Goal: Task Accomplishment & Management: Use online tool/utility

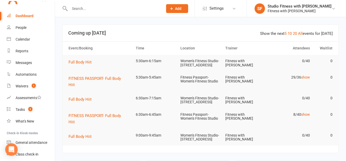
scroll to position [31, 0]
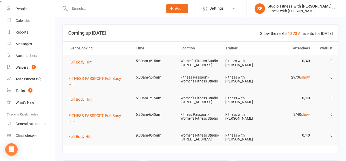
click at [41, 140] on link "Class check-in" at bounding box center [31, 136] width 48 height 12
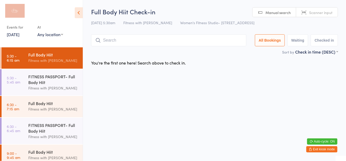
click at [57, 43] on div "Events for [DATE] [DATE] [DATE] Sun Mon Tue Wed Thu Fri Sat 31 27 28 29 30 31 0…" at bounding box center [41, 21] width 83 height 43
click at [53, 36] on select "Any location Women's Fitness Studio- [STREET_ADDRESS], [GEOGRAPHIC_DATA] Fitnes…" at bounding box center [50, 34] width 26 height 6
select select "1"
click at [37, 31] on select "Any location Women's Fitness Studio- [STREET_ADDRESS], [GEOGRAPHIC_DATA] Fitnes…" at bounding box center [50, 34] width 26 height 6
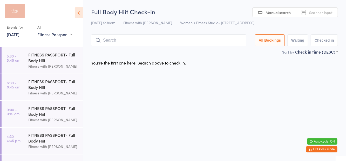
click at [65, 36] on select "Any location Women's Fitness Studio- [STREET_ADDRESS], [GEOGRAPHIC_DATA] Fitnes…" at bounding box center [54, 34] width 35 height 6
click at [139, 110] on html "You have now entered Kiosk Mode. Members will be able to check themselves in us…" at bounding box center [173, 80] width 346 height 161
click at [49, 61] on div "FITNESS PASSPORT- Full Body Hiit" at bounding box center [53, 57] width 50 height 11
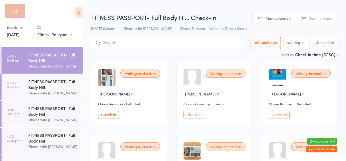
click at [297, 44] on button "Waiting 29" at bounding box center [296, 43] width 25 height 12
select select "0"
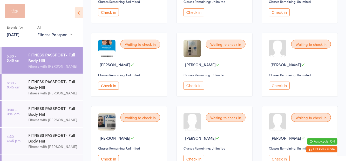
scroll to position [177, 0]
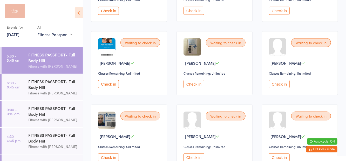
click at [280, 83] on button "Check in" at bounding box center [279, 84] width 21 height 8
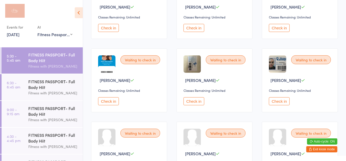
scroll to position [142, 0]
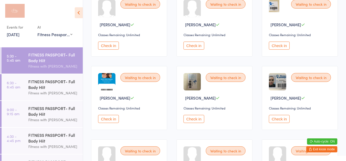
click at [281, 45] on button "Check in" at bounding box center [279, 46] width 21 height 8
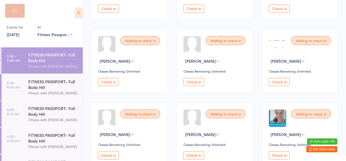
scroll to position [254, 0]
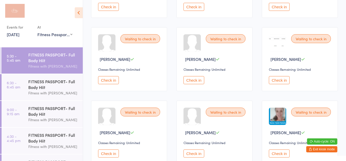
click at [282, 154] on button "Check in" at bounding box center [279, 153] width 21 height 8
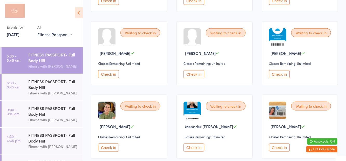
scroll to position [335, 0]
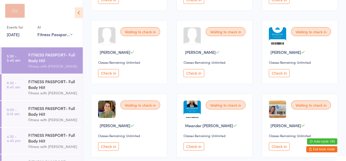
click at [193, 143] on button "Check in" at bounding box center [194, 146] width 21 height 8
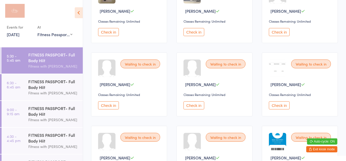
scroll to position [229, 0]
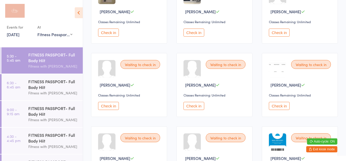
click at [109, 104] on button "Check in" at bounding box center [108, 106] width 21 height 8
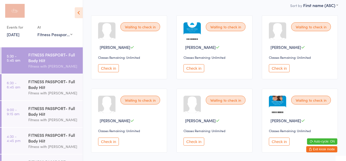
scroll to position [56, 0]
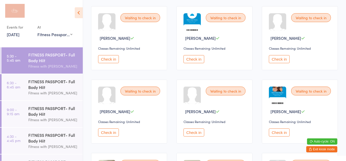
click at [111, 129] on button "Check in" at bounding box center [108, 132] width 21 height 8
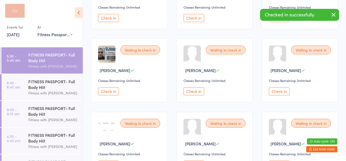
scroll to position [174, 0]
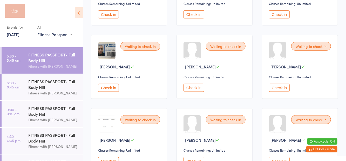
click at [282, 158] on button "Check in" at bounding box center [279, 161] width 21 height 8
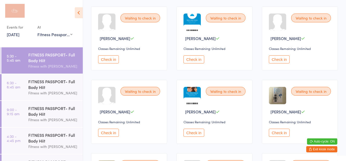
scroll to position [0, 0]
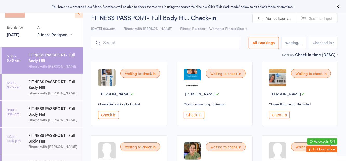
click at [156, 42] on input "search" at bounding box center [165, 43] width 149 height 12
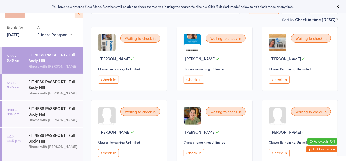
scroll to position [37, 0]
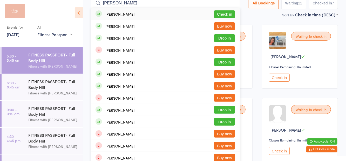
type input "Kelsey fa"
click at [226, 11] on button "Check in" at bounding box center [224, 14] width 21 height 8
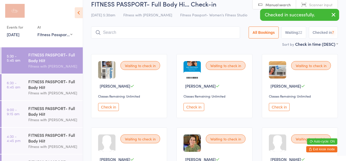
scroll to position [6, 0]
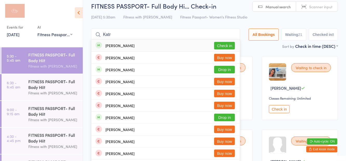
type input "Katr"
click at [226, 44] on button "Check in" at bounding box center [224, 46] width 21 height 8
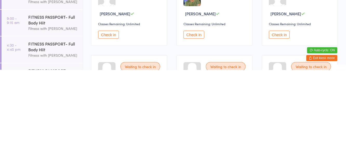
scroll to position [63, 0]
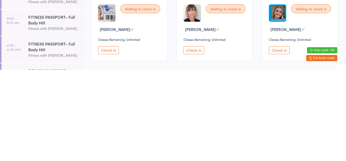
click at [198, 142] on button "Check in" at bounding box center [194, 141] width 21 height 8
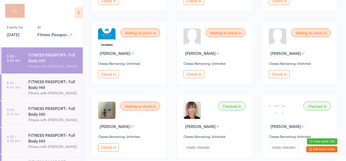
scroll to position [407, 0]
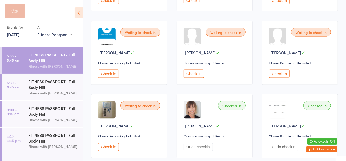
click at [108, 146] on button "Check in" at bounding box center [108, 147] width 21 height 8
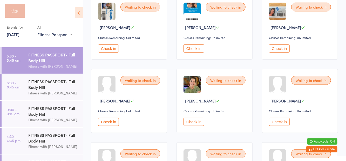
scroll to position [0, 0]
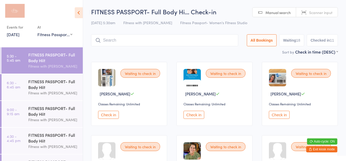
click at [302, 44] on button "Waiting 18" at bounding box center [292, 40] width 25 height 12
select select "0"
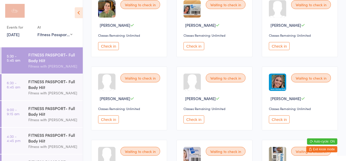
scroll to position [290, 0]
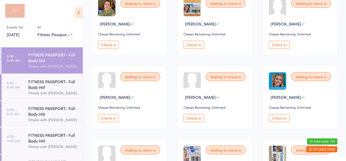
click at [115, 115] on button "Check in" at bounding box center [108, 118] width 21 height 8
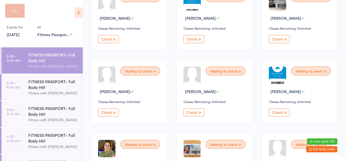
scroll to position [131, 0]
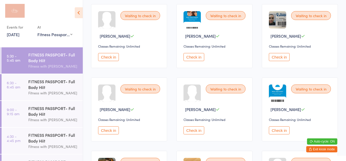
click at [115, 132] on button "Check in" at bounding box center [108, 130] width 21 height 8
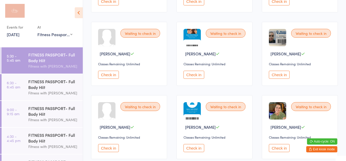
scroll to position [110, 0]
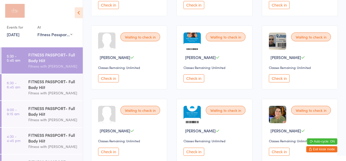
click at [186, 78] on button "Check in" at bounding box center [194, 78] width 21 height 8
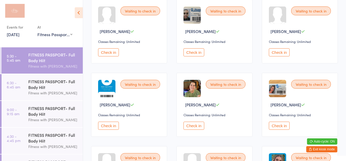
scroll to position [268, 0]
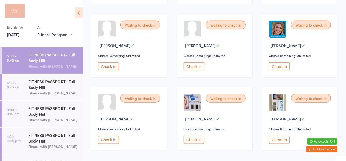
click at [285, 136] on button "Check in" at bounding box center [279, 140] width 21 height 8
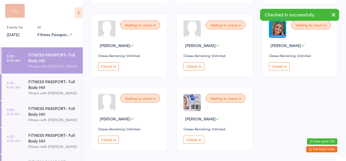
click at [194, 69] on button "Check in" at bounding box center [194, 66] width 21 height 8
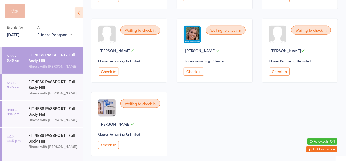
scroll to position [262, 0]
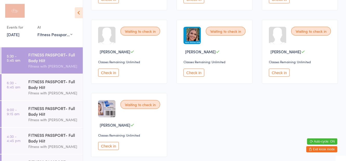
click at [275, 74] on button "Check in" at bounding box center [279, 73] width 21 height 8
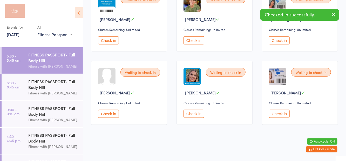
scroll to position [195, 0]
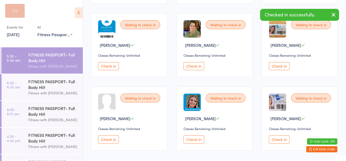
click at [280, 69] on button "Check in" at bounding box center [279, 66] width 21 height 8
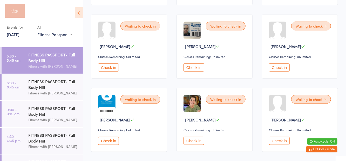
scroll to position [0, 0]
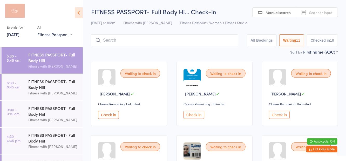
click at [195, 118] on button "Check in" at bounding box center [194, 115] width 21 height 8
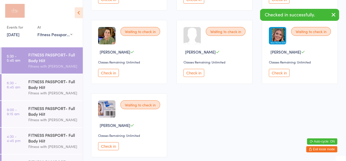
scroll to position [190, 0]
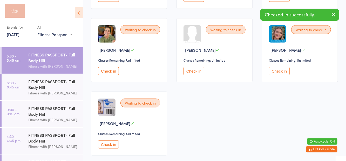
click at [196, 72] on button "Check in" at bounding box center [194, 71] width 21 height 8
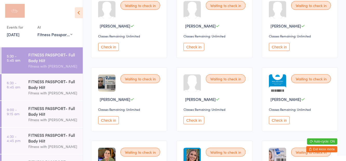
scroll to position [65, 0]
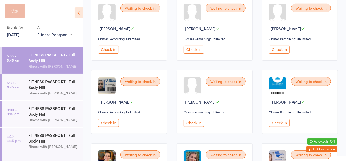
click at [195, 50] on button "Check in" at bounding box center [194, 49] width 21 height 8
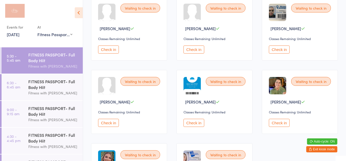
click at [278, 122] on button "Check in" at bounding box center [279, 123] width 21 height 8
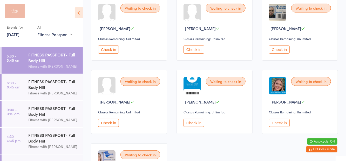
click at [110, 125] on button "Check in" at bounding box center [108, 123] width 21 height 8
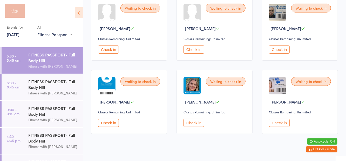
click at [68, 89] on div "FITNESS PASSPORT- Full Body Hiit" at bounding box center [53, 83] width 50 height 11
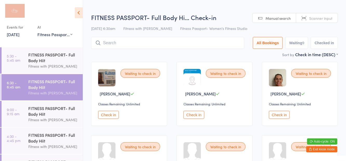
click at [235, 24] on div "FITNESS PASSPORT- Full Body Hi… Check-in 18 Aug 6:30am Fitness with Zoe Fitness…" at bounding box center [214, 32] width 247 height 38
click at [298, 42] on button "Waiting 9" at bounding box center [297, 43] width 23 height 12
select select "0"
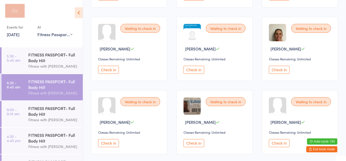
scroll to position [122, 0]
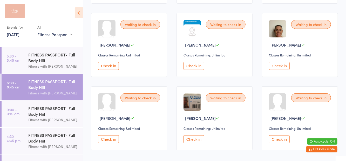
click at [54, 142] on div "FITNESS PASSPORT- Full Body Hiit" at bounding box center [53, 137] width 50 height 11
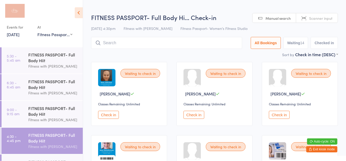
click at [242, 20] on h2 "FITNESS PASSPORT- Full Body Hi… Check-in" at bounding box center [214, 17] width 247 height 9
click at [298, 48] on button "Waiting 14" at bounding box center [296, 43] width 25 height 12
select select "0"
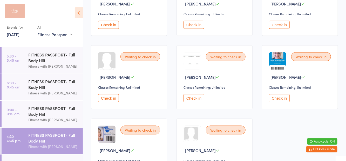
scroll to position [237, 0]
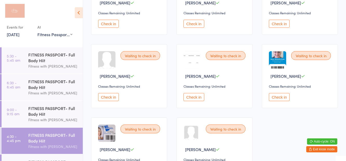
click at [63, 117] on div "Fitness with [PERSON_NAME]" at bounding box center [53, 120] width 50 height 6
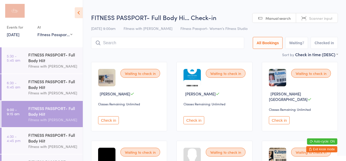
click at [300, 44] on button "Waiting 7" at bounding box center [297, 43] width 23 height 12
select select "0"
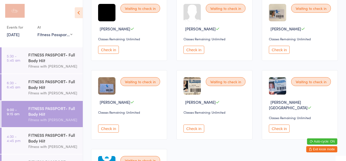
scroll to position [69, 0]
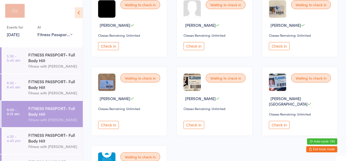
click at [62, 55] on div "FITNESS PASSPORT- Full Body Hiit" at bounding box center [53, 57] width 50 height 11
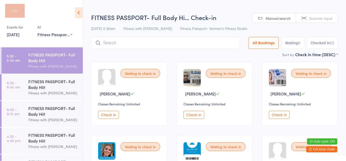
click at [295, 45] on button "Waiting 6" at bounding box center [293, 43] width 23 height 12
select select "0"
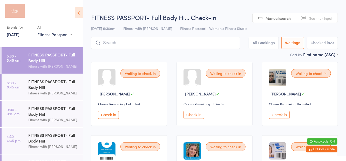
click at [77, 15] on icon at bounding box center [79, 12] width 8 height 11
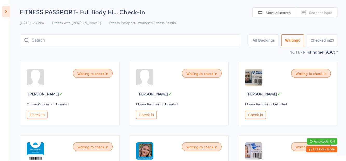
click at [154, 111] on button "Check in" at bounding box center [146, 115] width 21 height 8
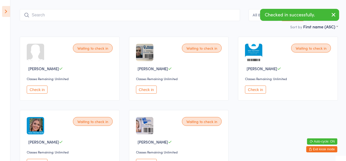
scroll to position [26, 0]
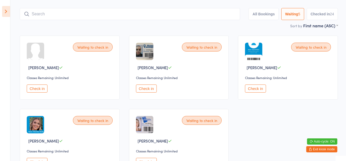
click at [149, 161] on button "Check in" at bounding box center [146, 162] width 21 height 8
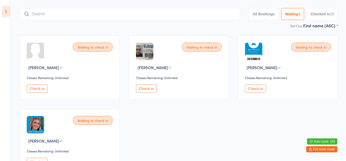
click at [7, 17] on icon at bounding box center [6, 11] width 8 height 11
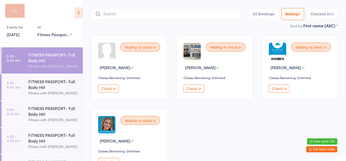
click at [61, 81] on div "FITNESS PASSPORT- Full Body Hiit" at bounding box center [53, 83] width 50 height 11
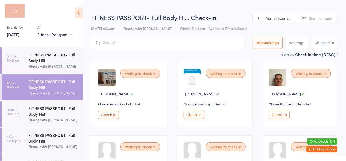
click at [78, 14] on icon at bounding box center [79, 12] width 8 height 11
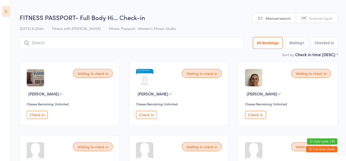
click at [301, 44] on button "Waiting 9" at bounding box center [297, 43] width 23 height 12
select select "0"
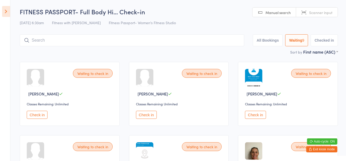
click at [39, 112] on button "Check in" at bounding box center [37, 115] width 21 height 8
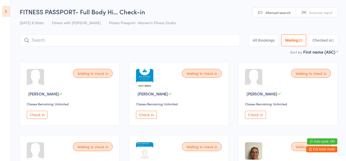
click at [145, 116] on button "Check in" at bounding box center [146, 115] width 21 height 8
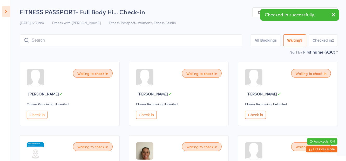
click at [59, 42] on input "search" at bounding box center [131, 40] width 223 height 12
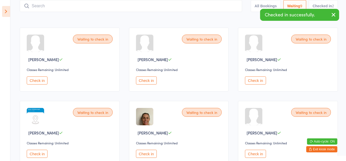
scroll to position [35, 0]
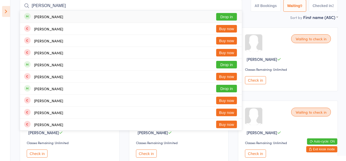
type input "Lyons"
click at [230, 19] on button "Drop in" at bounding box center [226, 17] width 21 height 8
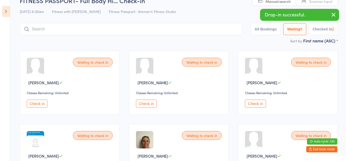
scroll to position [6, 0]
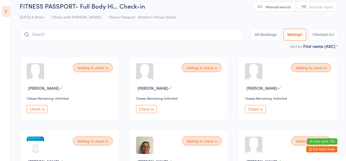
click at [250, 53] on div "Waiting to check in Brianna Niven Classes Remaining: Unlimited Check in Waiting…" at bounding box center [179, 161] width 328 height 220
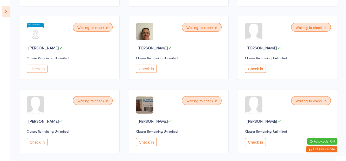
scroll to position [120, 0]
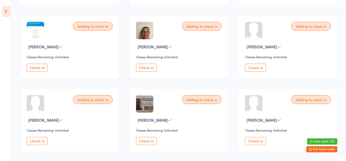
click at [41, 143] on button "Check in" at bounding box center [37, 141] width 21 height 8
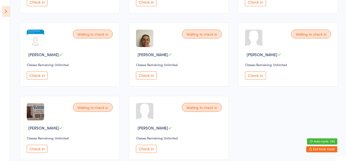
scroll to position [111, 0]
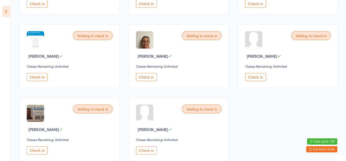
click at [256, 77] on button "Check in" at bounding box center [255, 77] width 21 height 8
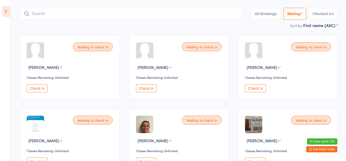
scroll to position [16, 0]
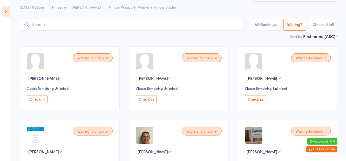
click at [255, 98] on button "Check in" at bounding box center [255, 99] width 21 height 8
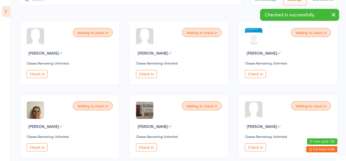
scroll to position [49, 0]
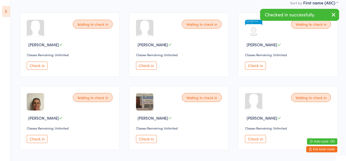
click at [145, 138] on button "Check in" at bounding box center [146, 139] width 21 height 8
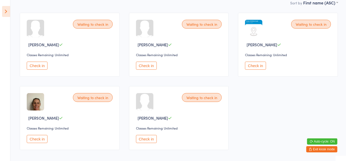
click at [152, 68] on button "Check in" at bounding box center [146, 66] width 21 height 8
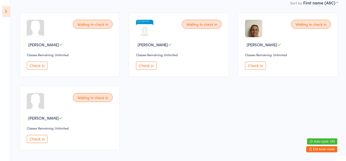
click at [256, 69] on button "Check in" at bounding box center [255, 66] width 21 height 8
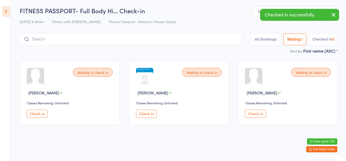
scroll to position [0, 0]
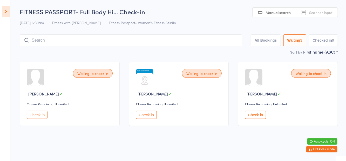
click at [57, 43] on input "search" at bounding box center [131, 40] width 223 height 12
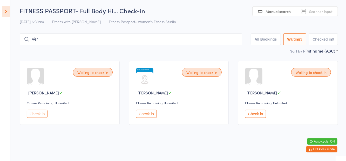
type input "Veronica Donohue"
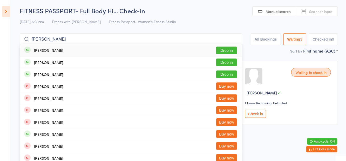
click at [231, 51] on button "Drop in" at bounding box center [226, 51] width 21 height 8
